Goal: Information Seeking & Learning: Learn about a topic

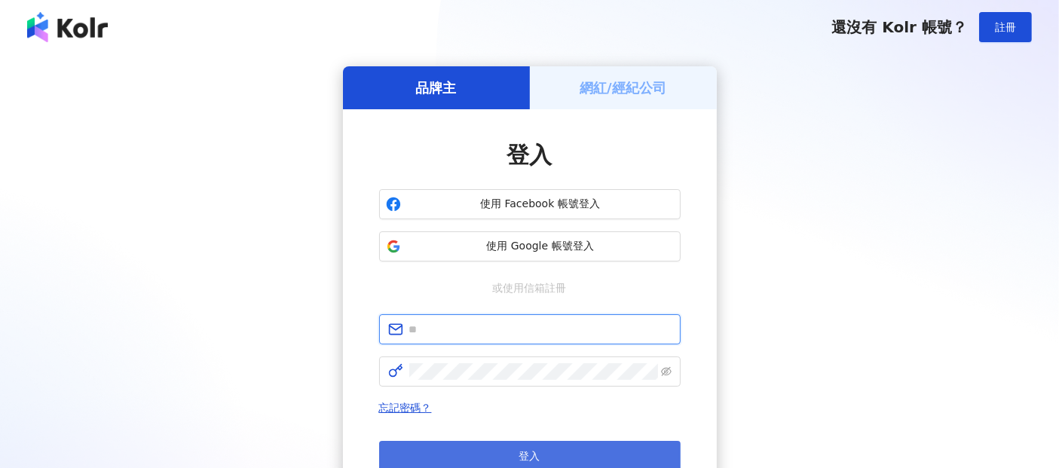
type input "**********"
click at [472, 454] on button "登入" at bounding box center [529, 456] width 301 height 30
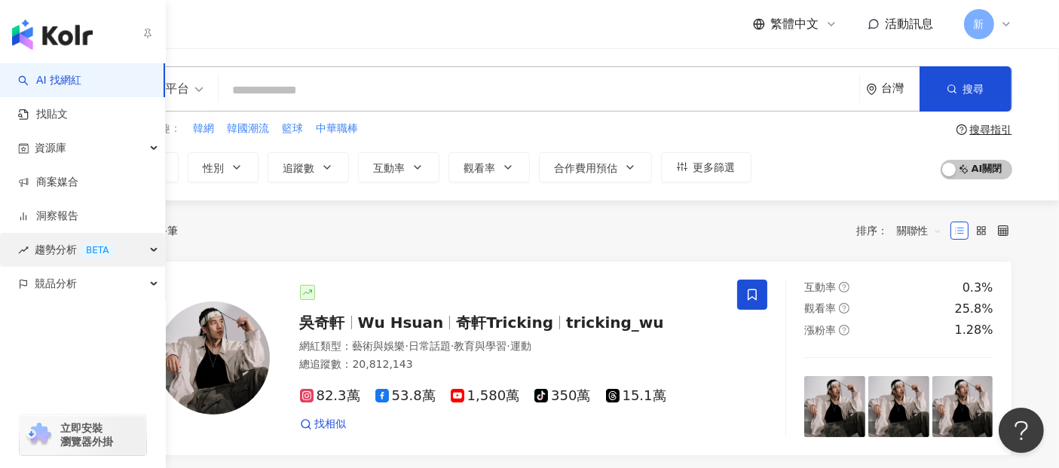
click at [136, 253] on div "趨勢分析 BETA" at bounding box center [82, 250] width 165 height 34
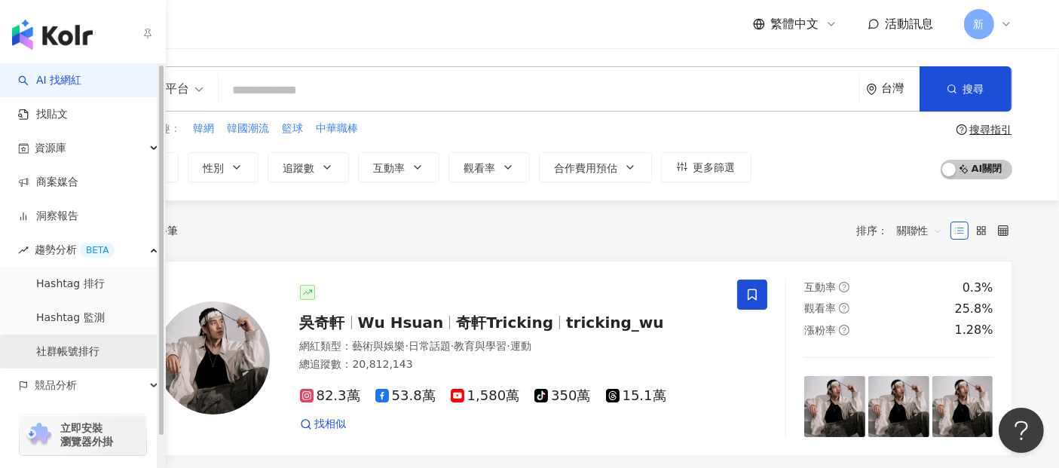
click at [96, 347] on link "社群帳號排行" at bounding box center [67, 351] width 63 height 15
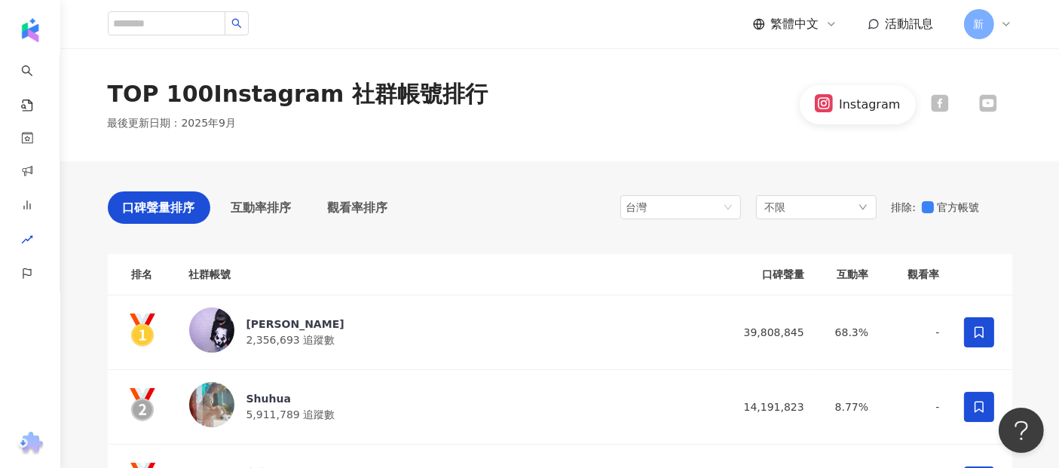
scroll to position [73, 0]
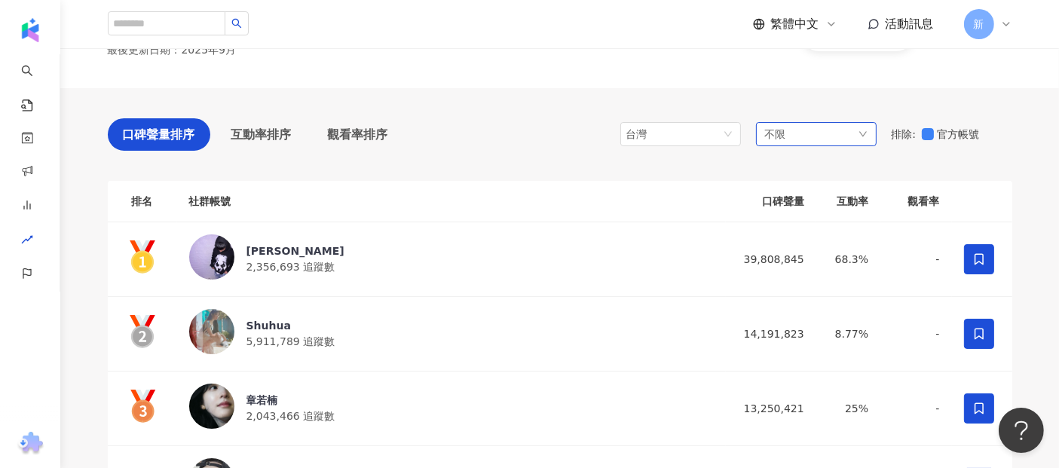
click at [848, 130] on div "不限" at bounding box center [816, 134] width 121 height 24
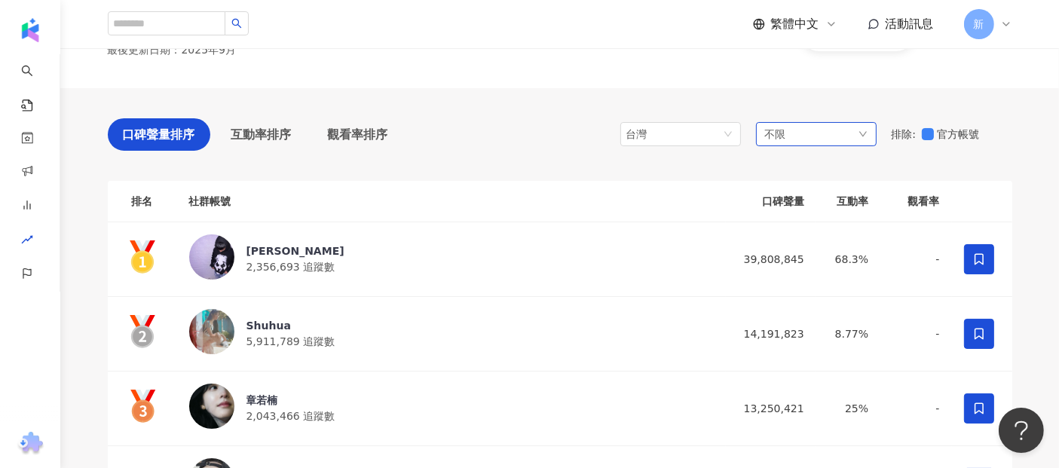
click at [817, 137] on div "不限" at bounding box center [816, 134] width 121 height 24
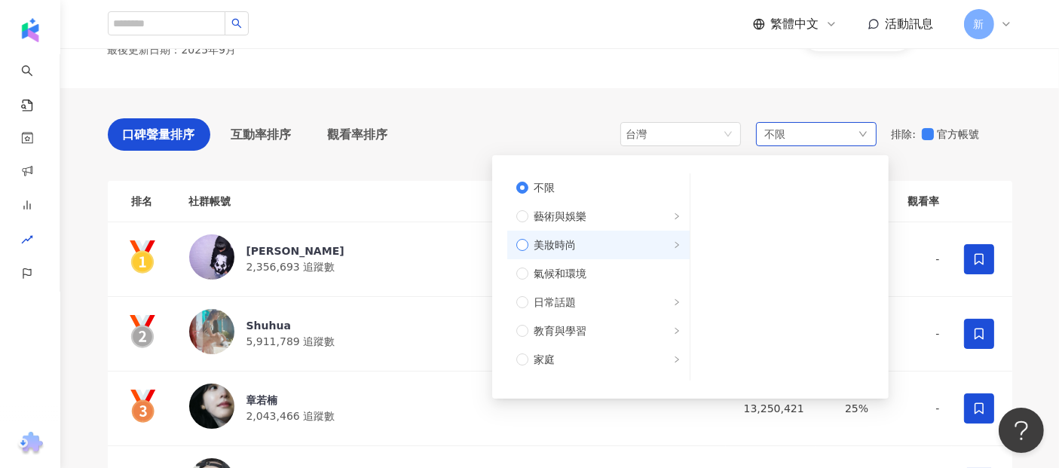
scroll to position [65, 0]
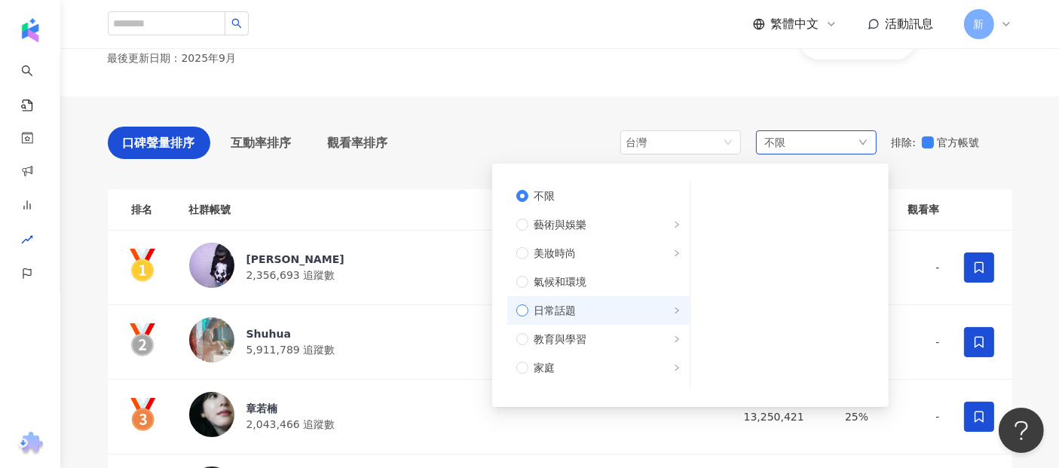
click at [548, 299] on label "日常話題" at bounding box center [598, 310] width 182 height 29
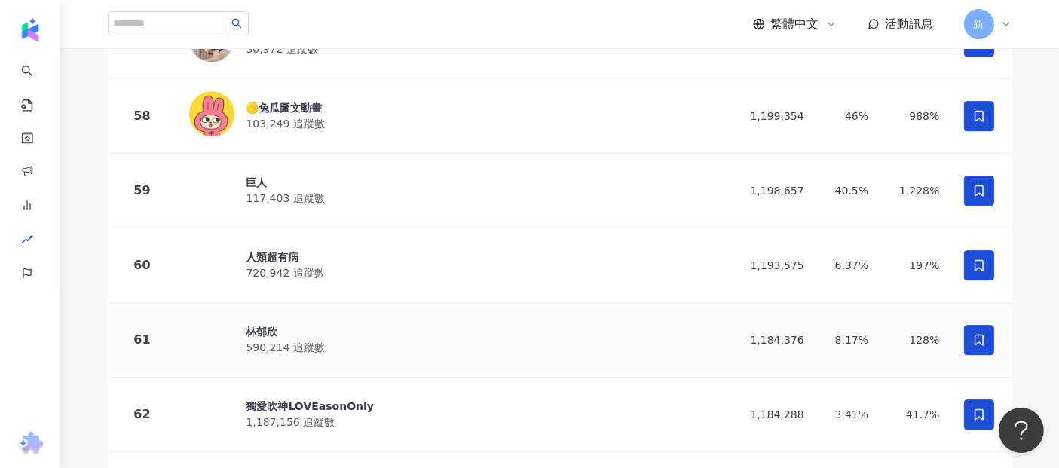
scroll to position [4466, 0]
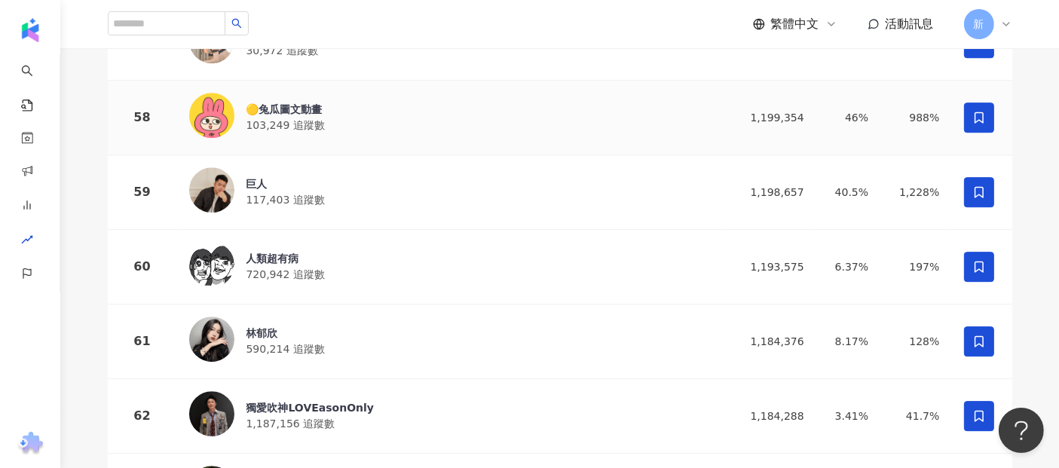
click at [201, 126] on img at bounding box center [211, 115] width 45 height 45
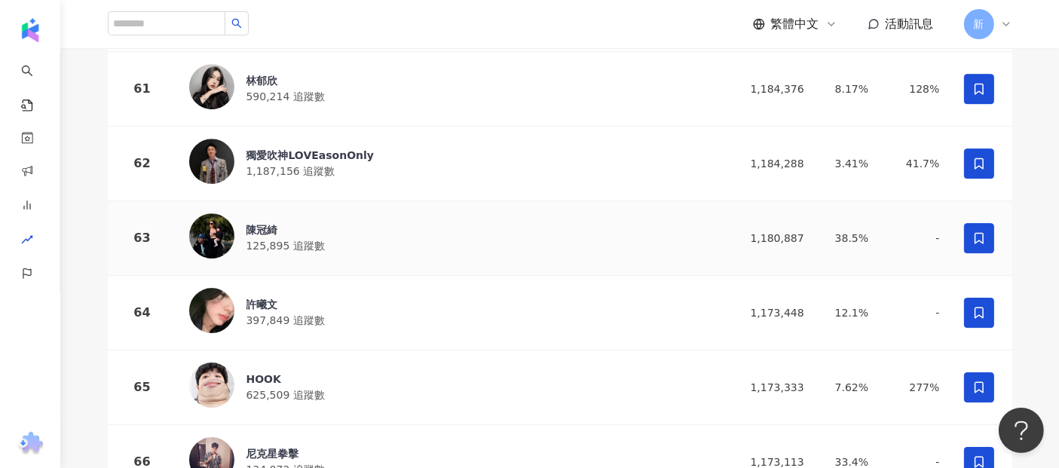
scroll to position [4757, 0]
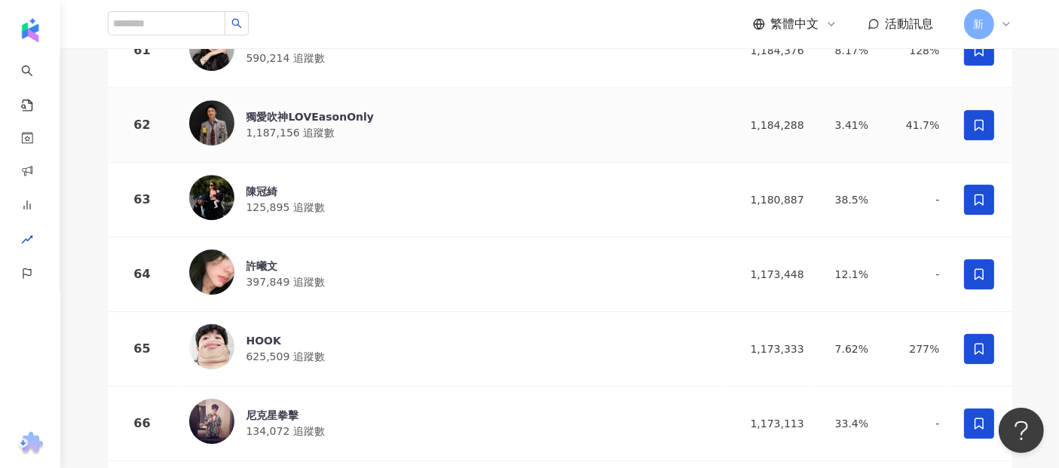
click at [237, 146] on div "獨愛吹神LOVEasonOnly 1,187,156 追蹤數" at bounding box center [451, 125] width 524 height 50
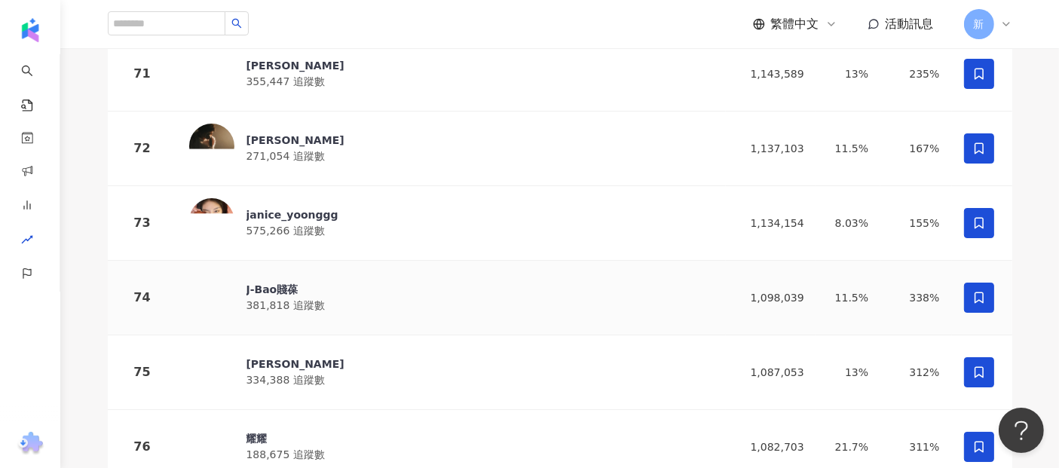
scroll to position [5480, 0]
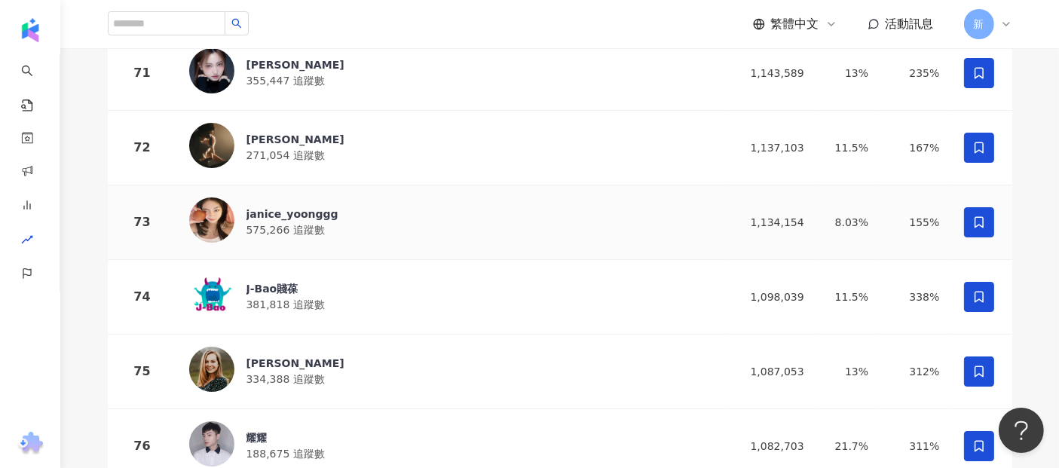
click at [281, 224] on span "575,266 追蹤數" at bounding box center [285, 230] width 78 height 12
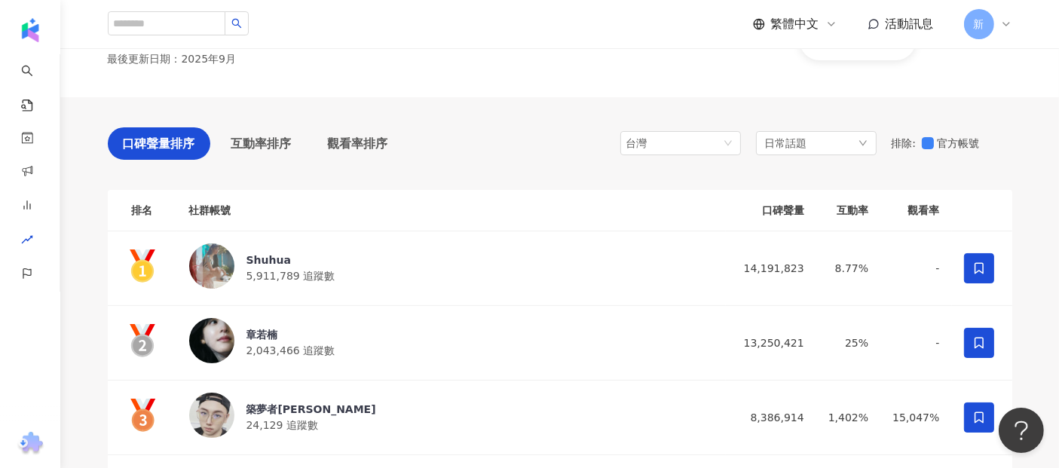
scroll to position [0, 0]
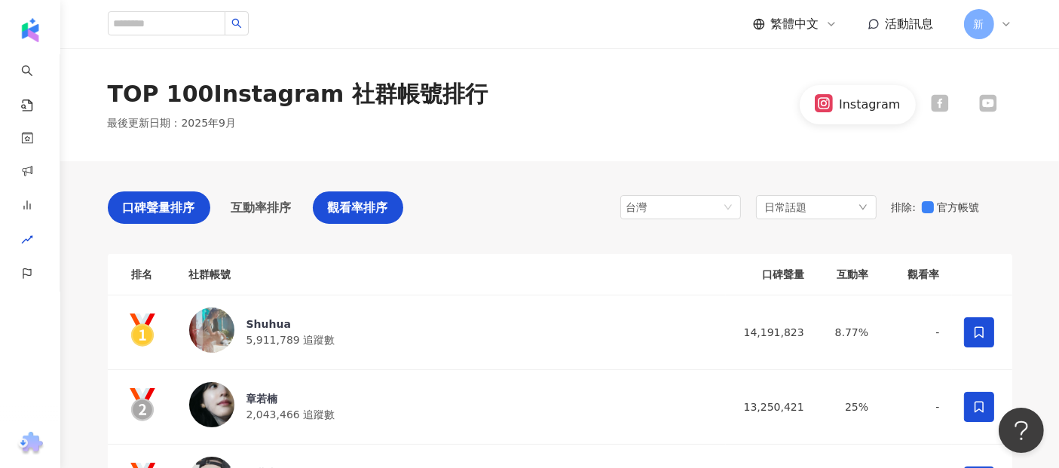
click at [362, 218] on div "觀看率排序" at bounding box center [358, 207] width 90 height 32
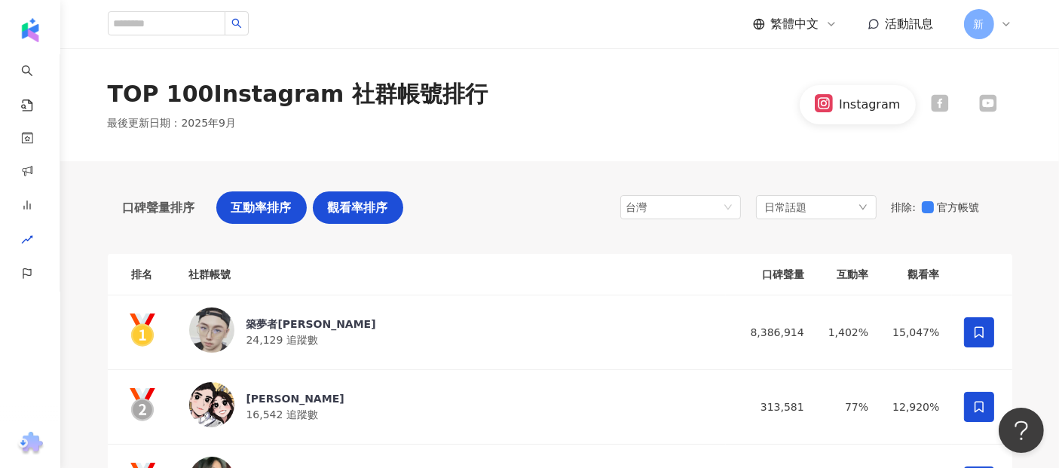
click at [259, 201] on span "互動率排序" at bounding box center [261, 207] width 60 height 19
click at [250, 209] on span "互動率排序" at bounding box center [261, 207] width 60 height 19
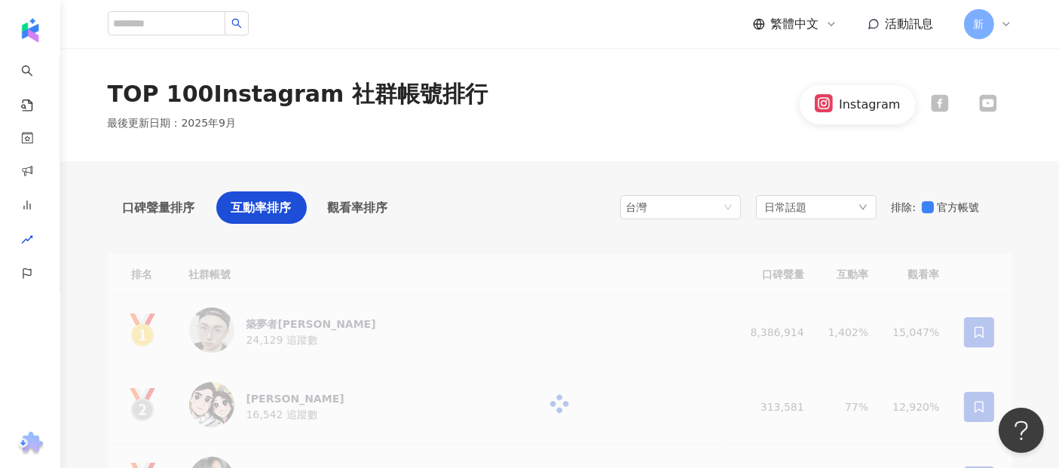
click at [939, 106] on icon at bounding box center [939, 103] width 18 height 18
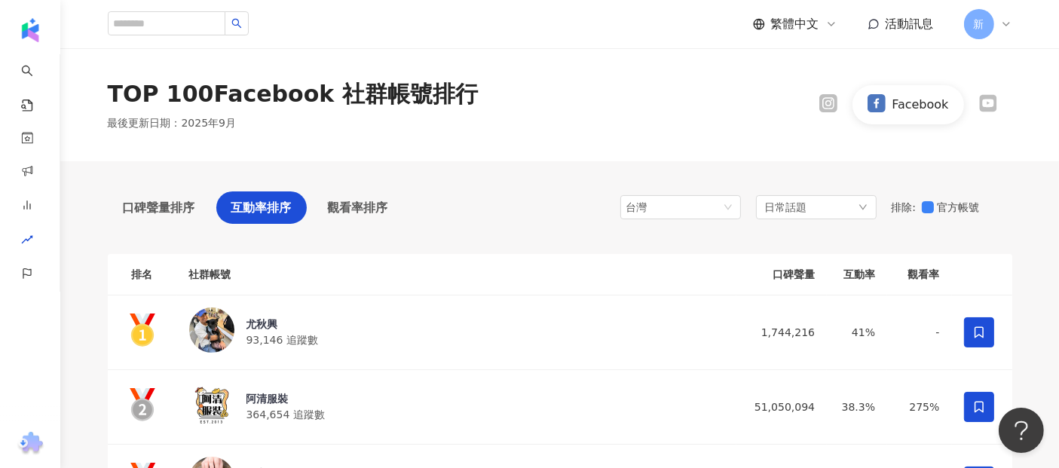
click at [123, 205] on span "口碑聲量排序" at bounding box center [159, 207] width 72 height 19
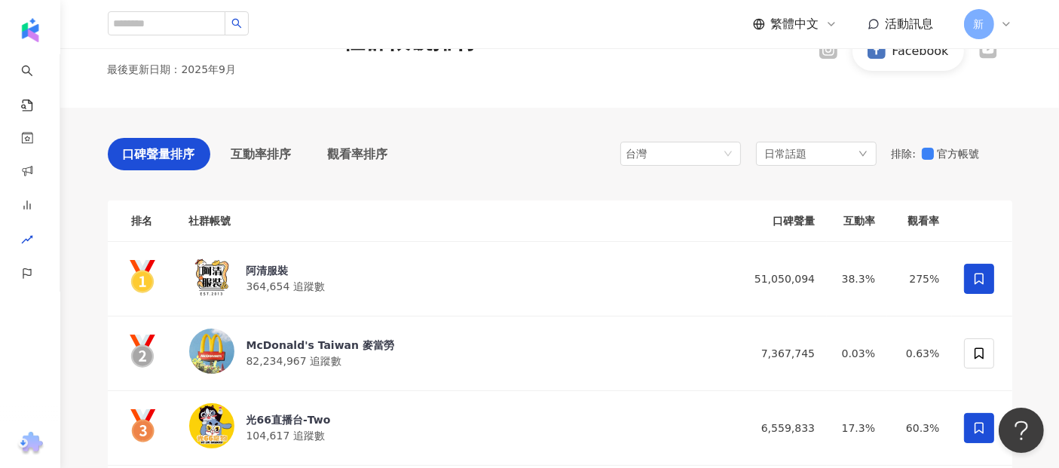
scroll to position [107, 0]
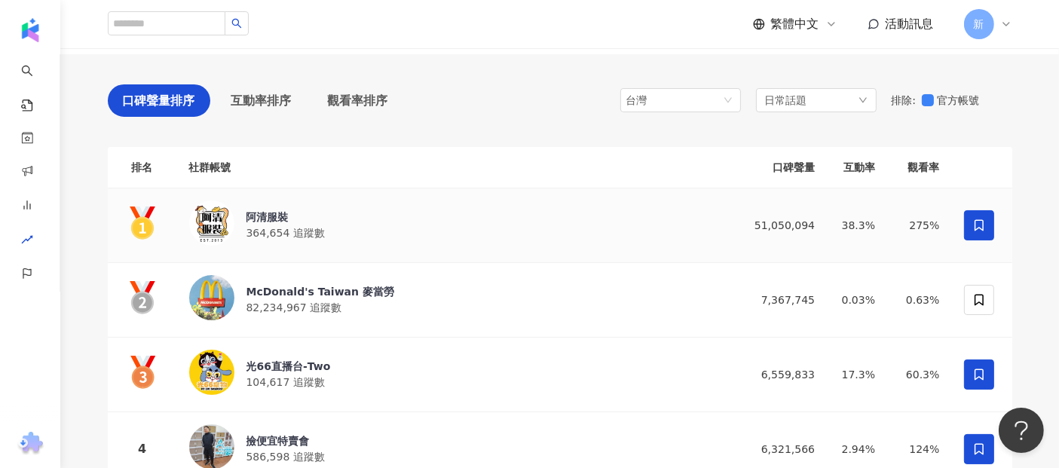
click at [229, 234] on img at bounding box center [211, 222] width 45 height 45
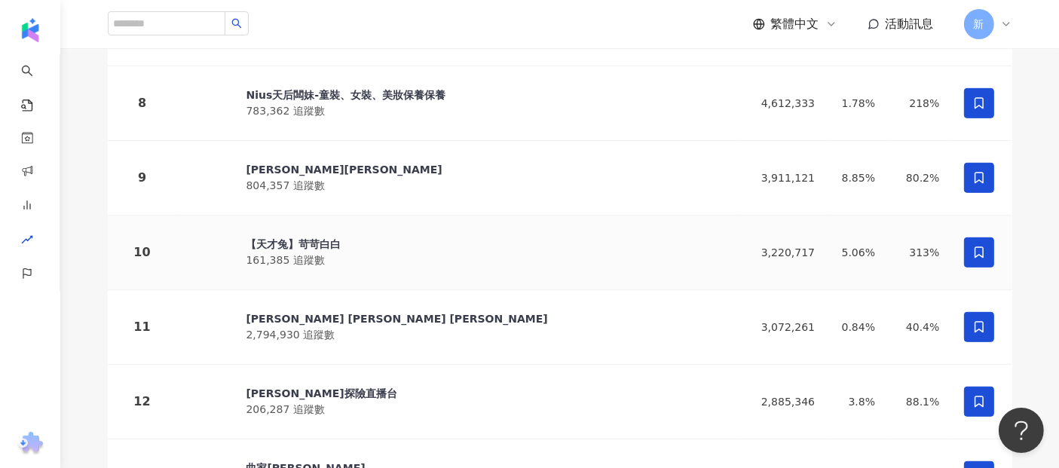
scroll to position [776, 0]
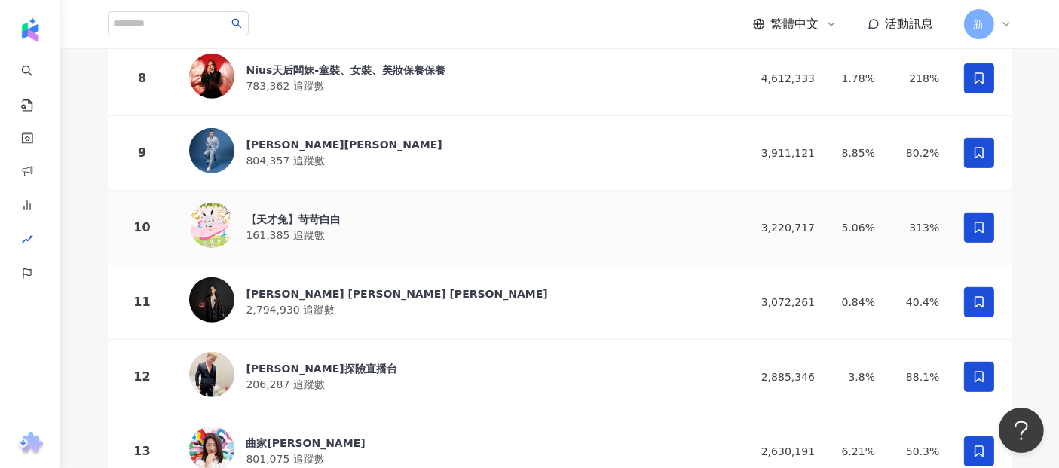
click at [295, 231] on span "161,385 追蹤數" at bounding box center [285, 235] width 78 height 12
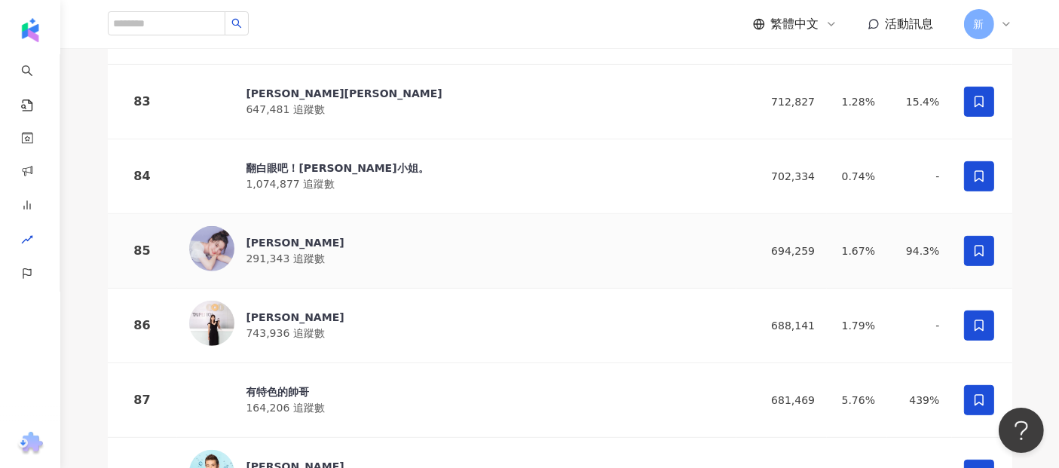
scroll to position [6454, 0]
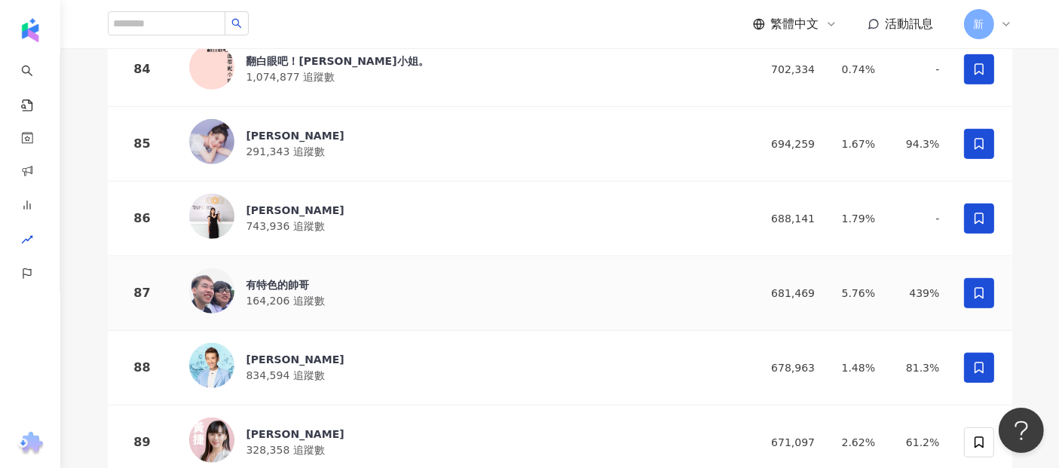
click at [249, 291] on div "有特色的帥哥" at bounding box center [285, 284] width 78 height 15
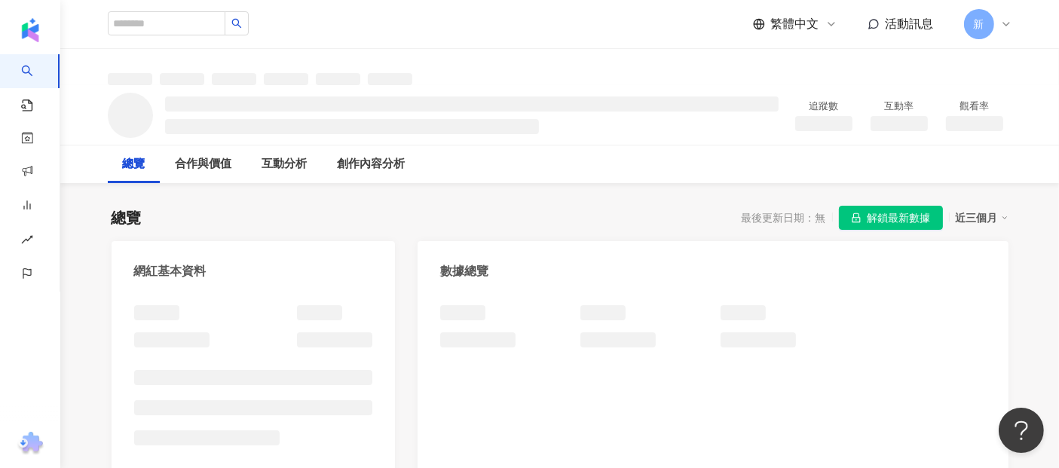
click at [872, 220] on span "解鎖最新數據" at bounding box center [898, 218] width 63 height 24
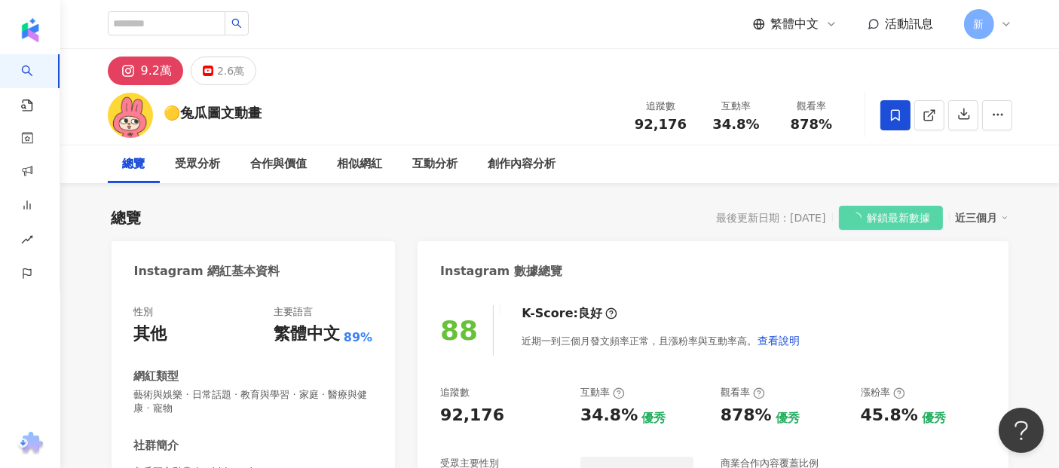
click at [872, 220] on span "解鎖最新數據" at bounding box center [898, 218] width 63 height 24
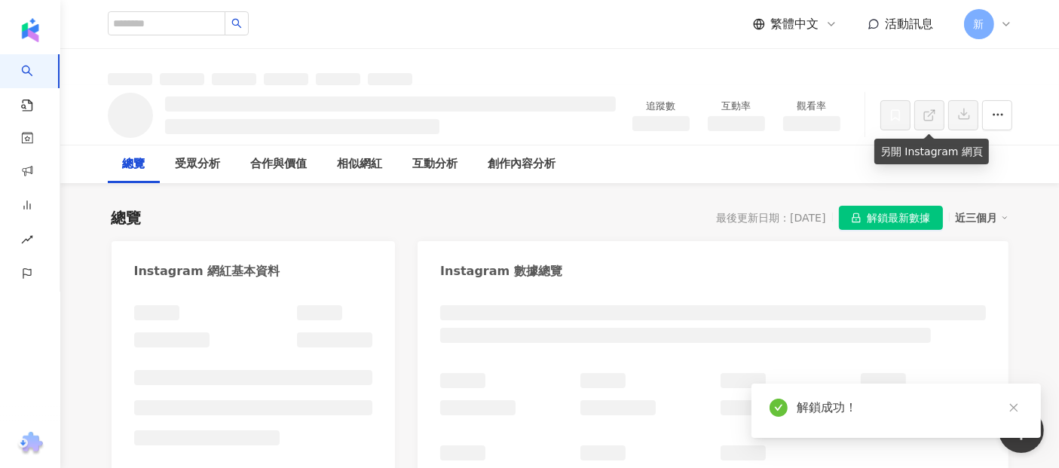
click at [923, 121] on icon at bounding box center [929, 115] width 14 height 14
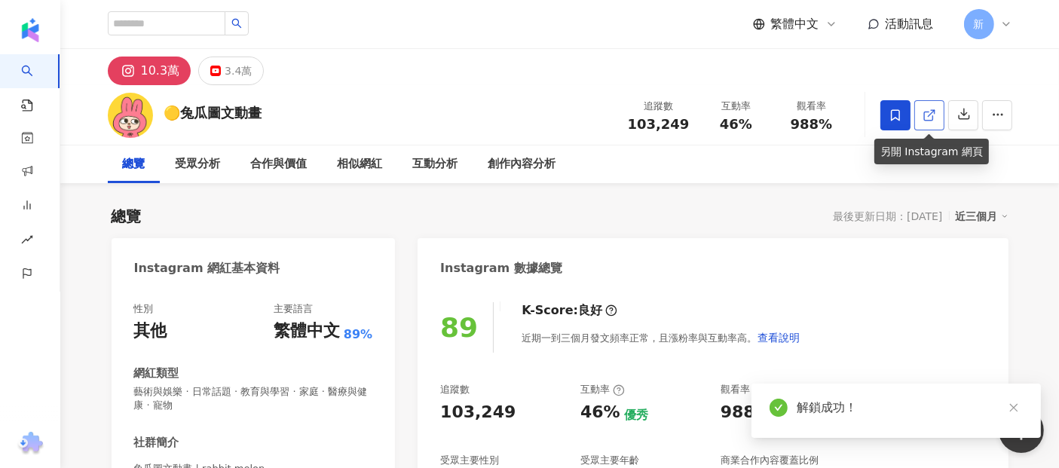
click at [929, 117] on icon at bounding box center [929, 115] width 14 height 14
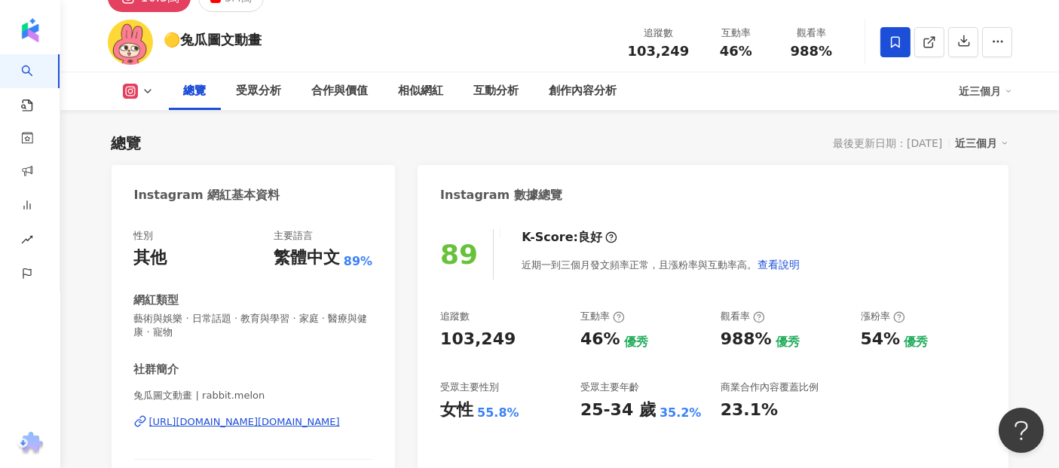
scroll to position [124, 0]
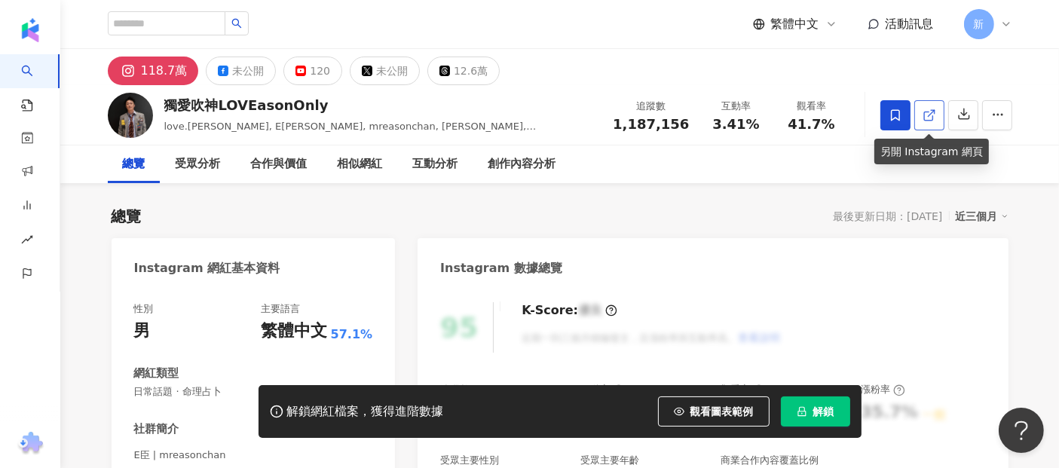
click at [922, 119] on icon at bounding box center [929, 115] width 14 height 14
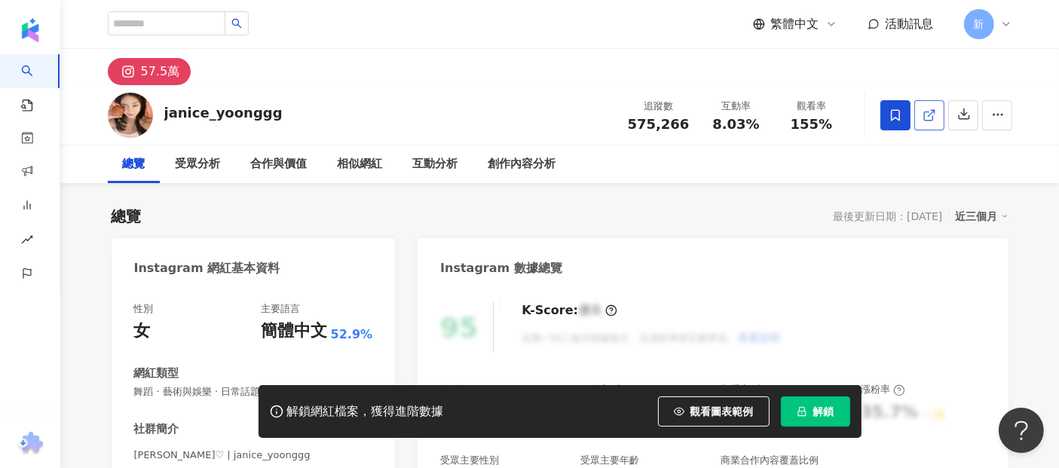
click at [930, 112] on icon at bounding box center [929, 115] width 14 height 14
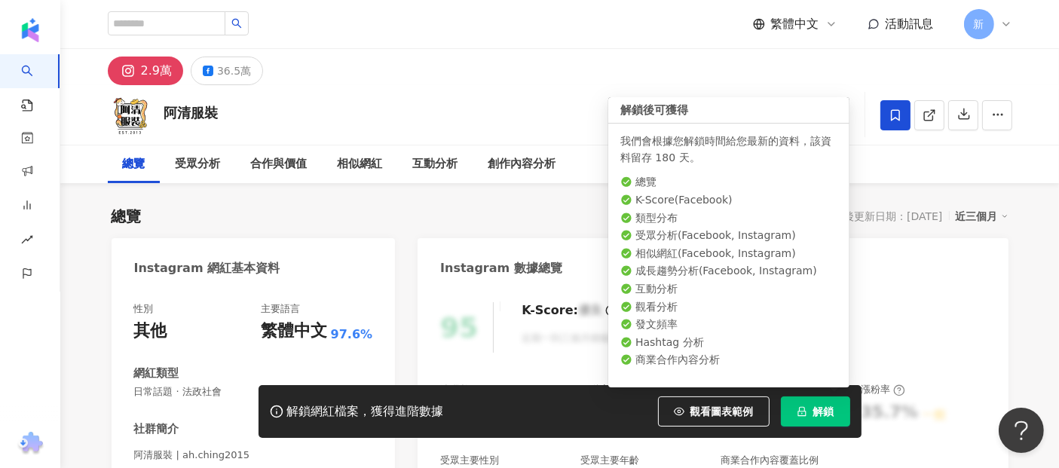
click at [922, 119] on icon at bounding box center [929, 115] width 14 height 14
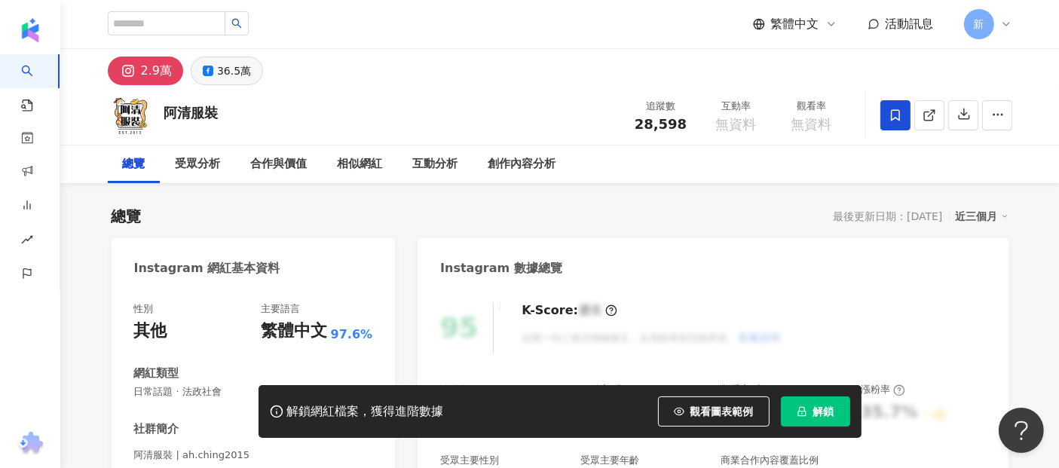
click at [236, 73] on div "36.5萬" at bounding box center [234, 70] width 34 height 21
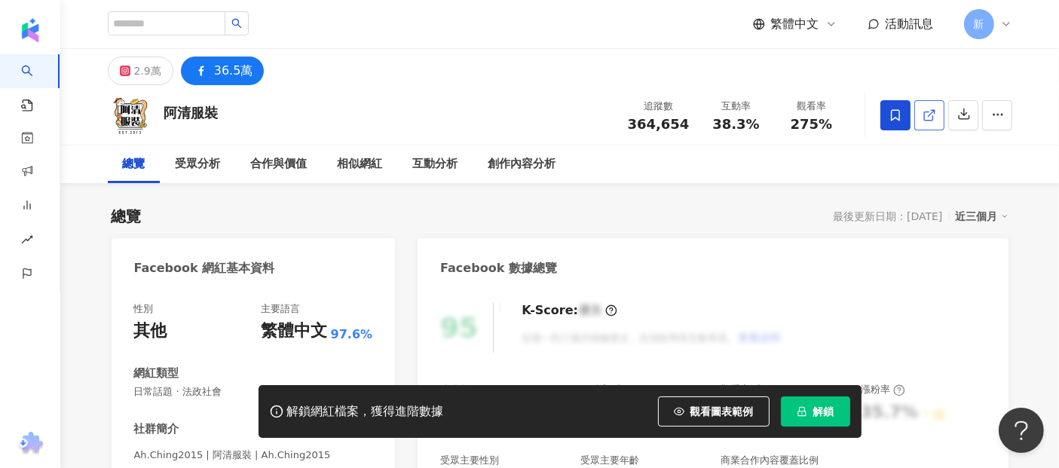
click at [931, 115] on icon at bounding box center [929, 115] width 14 height 14
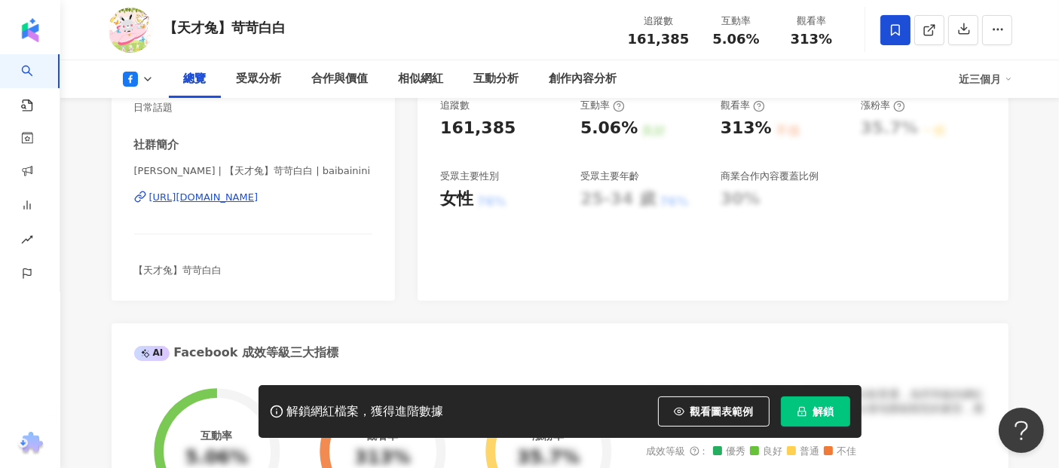
scroll to position [277, 0]
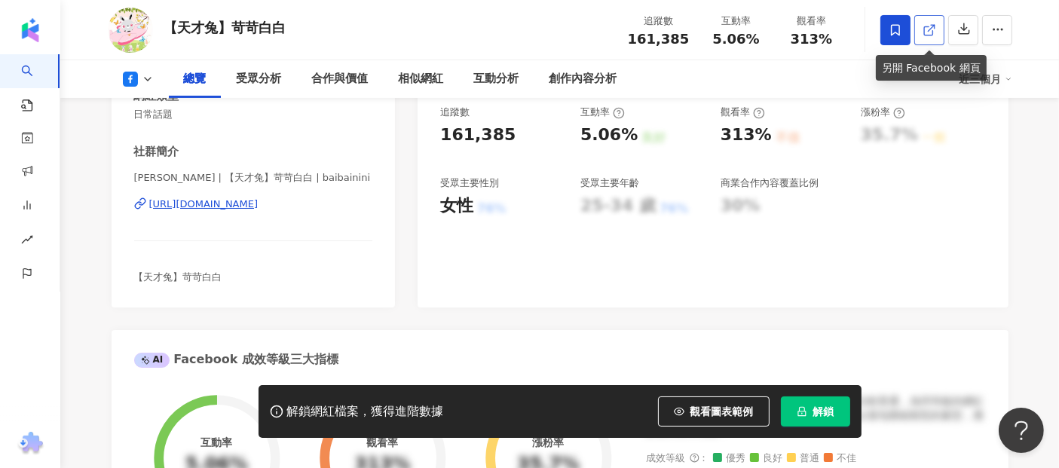
click at [931, 35] on icon at bounding box center [928, 30] width 8 height 8
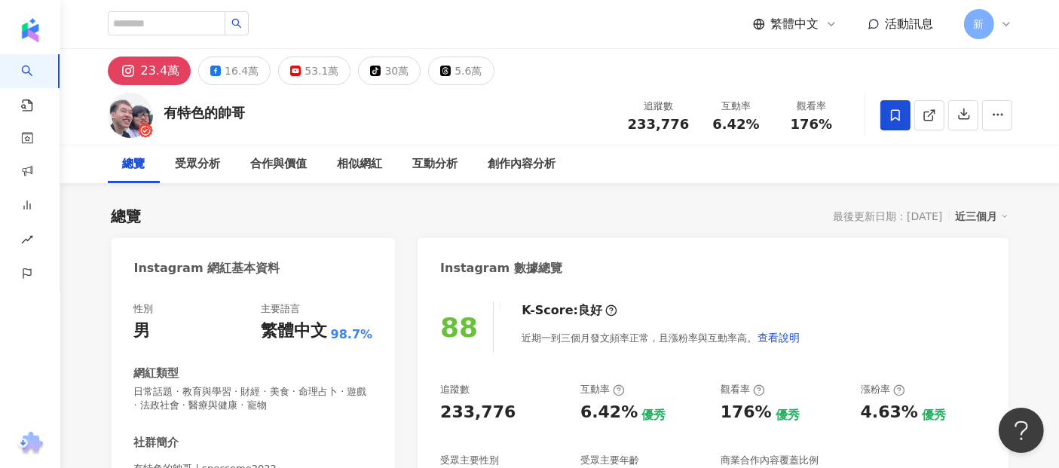
click at [350, 209] on div "總覽 最後更新日期：[DATE] 近三個月" at bounding box center [560, 216] width 897 height 21
click at [929, 111] on icon at bounding box center [929, 115] width 14 height 14
click at [231, 69] on div "16.4萬" at bounding box center [242, 70] width 34 height 21
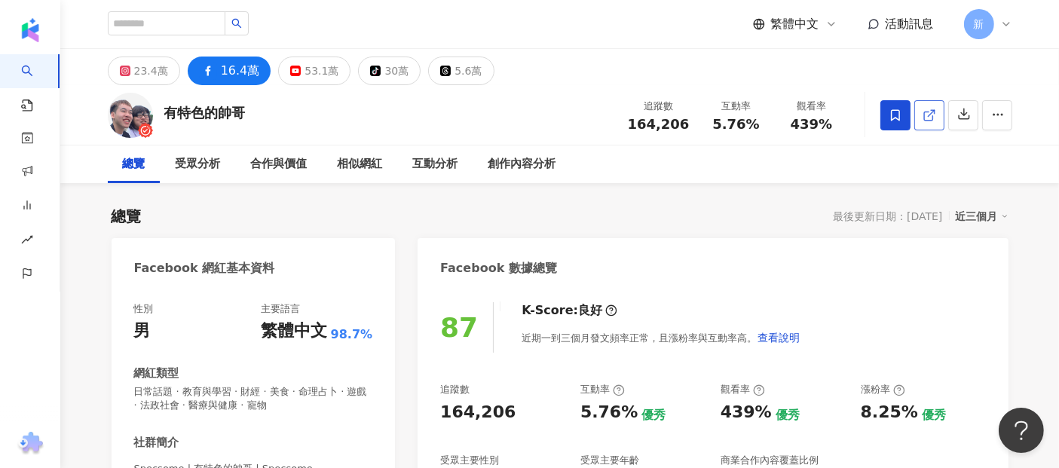
click at [919, 124] on link at bounding box center [929, 115] width 30 height 30
click at [315, 75] on div "53.1萬" at bounding box center [321, 70] width 34 height 21
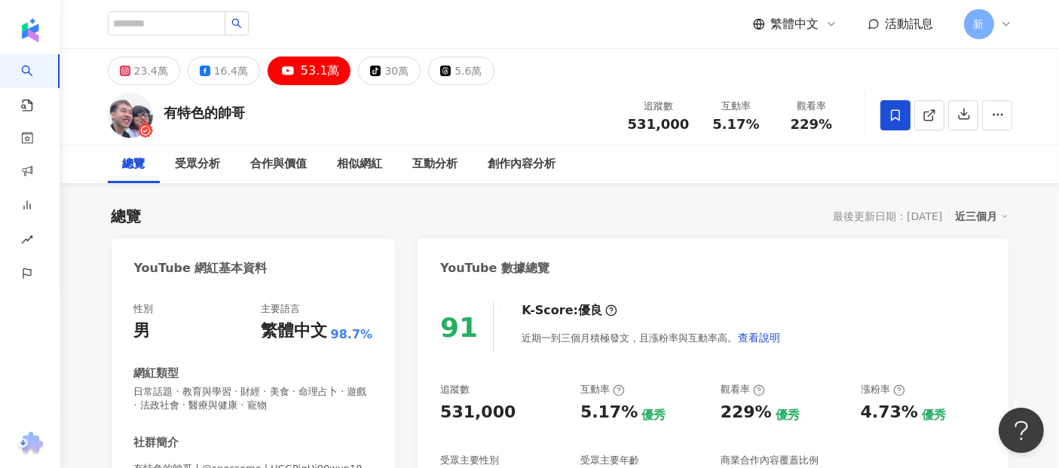
click at [320, 63] on div "53.1萬" at bounding box center [320, 70] width 39 height 21
click at [926, 122] on span at bounding box center [929, 115] width 14 height 16
